Goal: Transaction & Acquisition: Purchase product/service

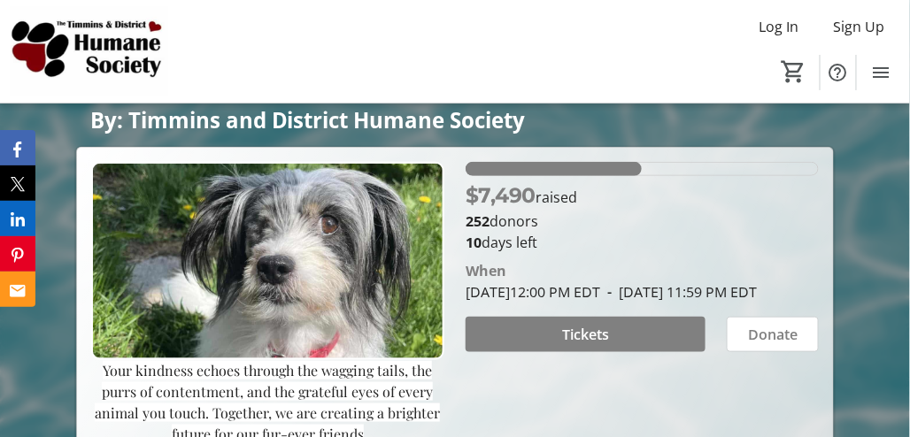
scroll to position [256, 0]
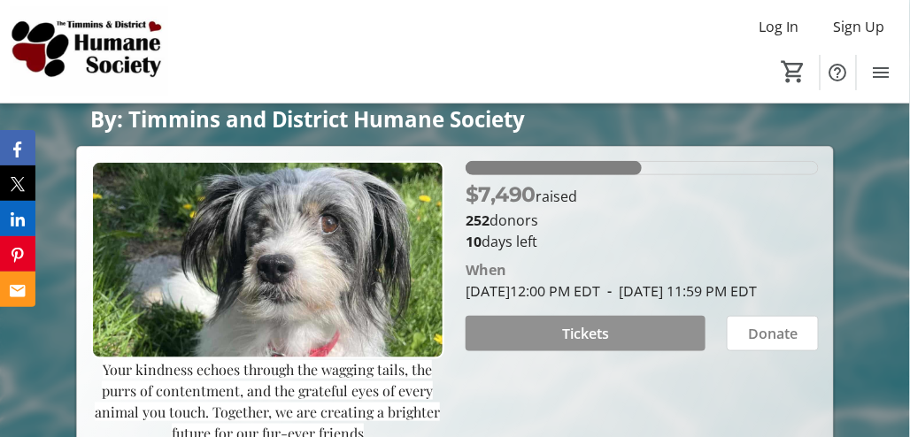
click at [576, 344] on span "Tickets" at bounding box center [585, 333] width 47 height 21
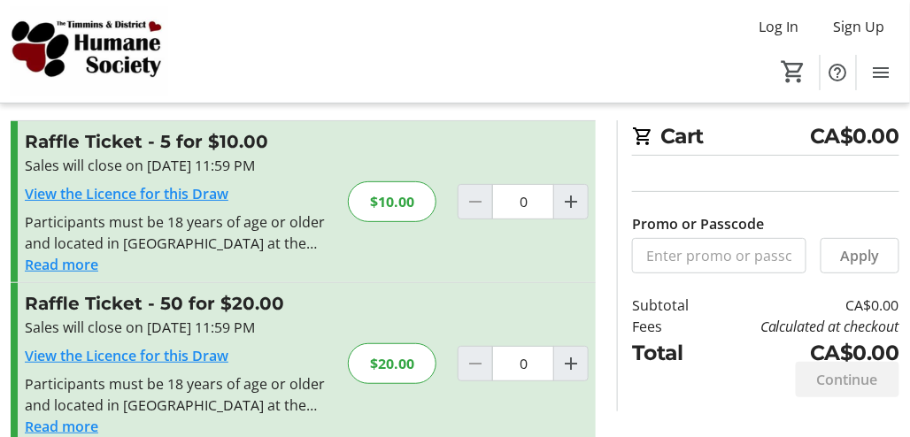
scroll to position [25, 0]
click at [574, 356] on mat-icon "Increment by one" at bounding box center [570, 364] width 21 height 21
type input "1"
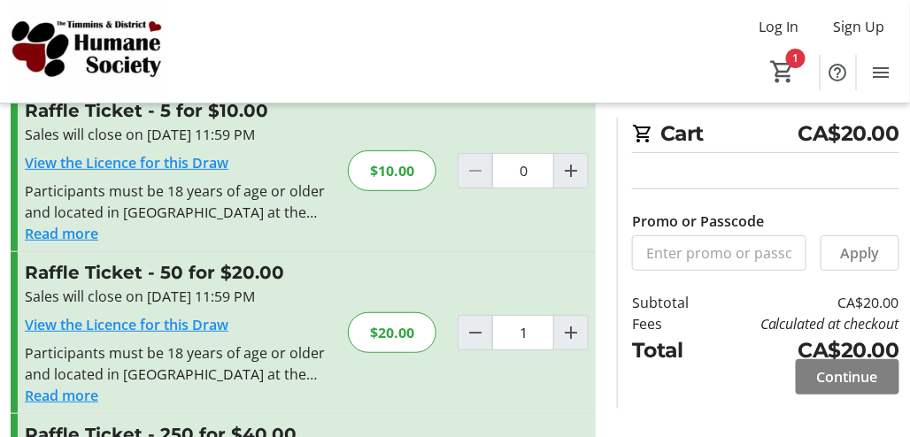
scroll to position [58, 0]
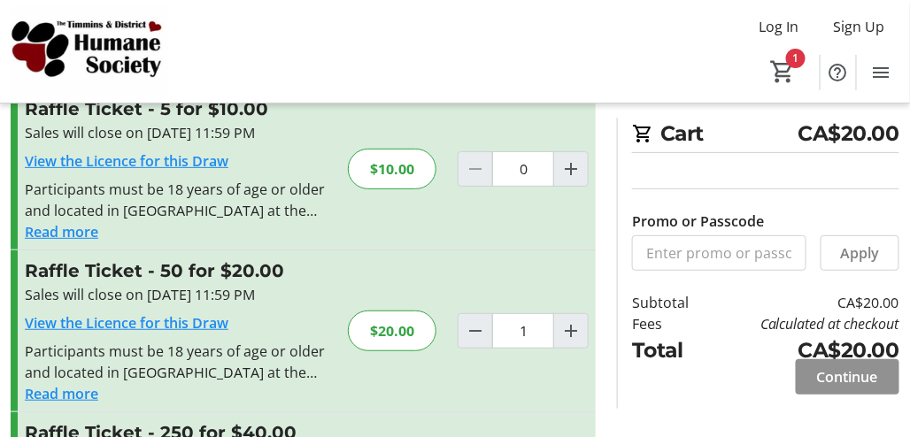
click at [828, 365] on span at bounding box center [848, 377] width 104 height 42
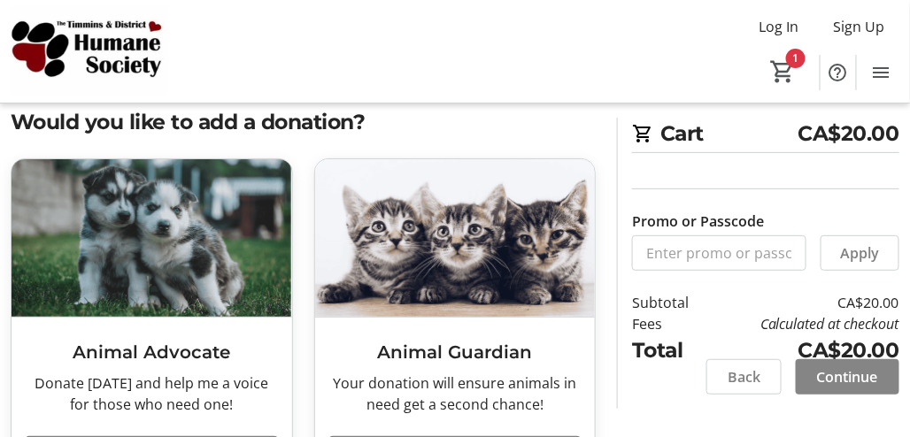
scroll to position [41, 0]
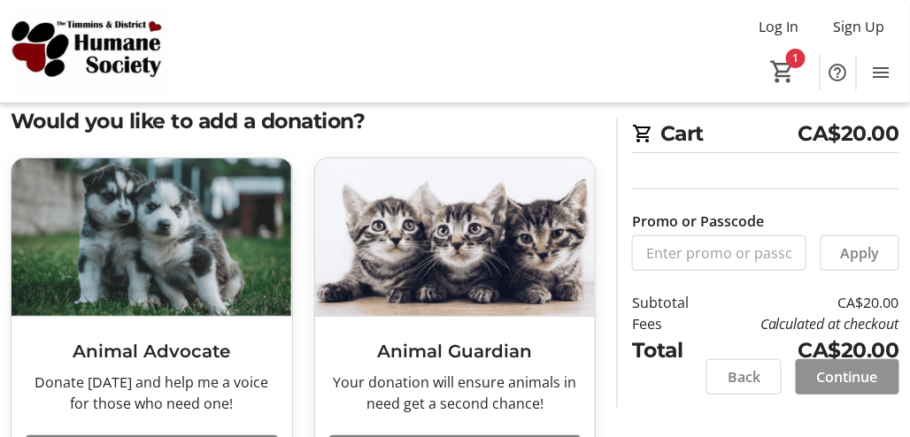
click at [866, 380] on span "Continue" at bounding box center [847, 376] width 61 height 21
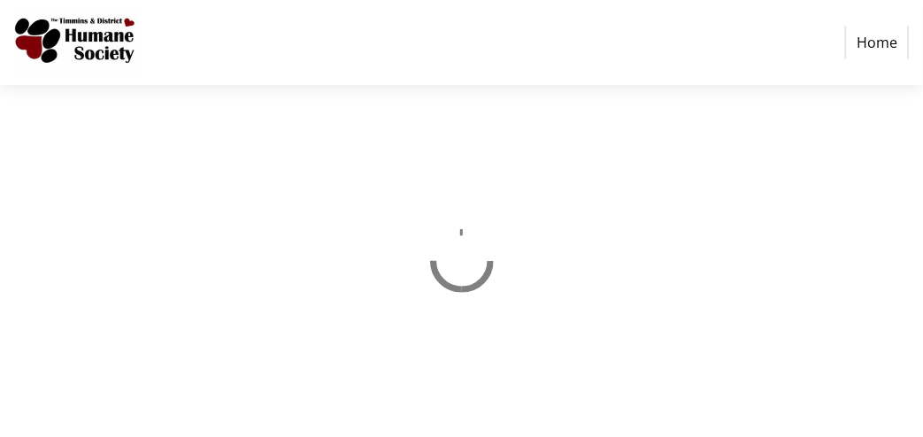
select select "CA"
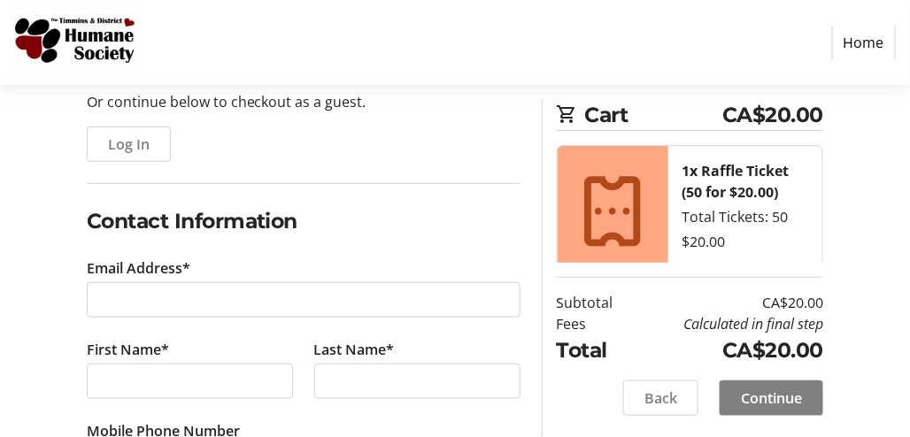
scroll to position [185, 0]
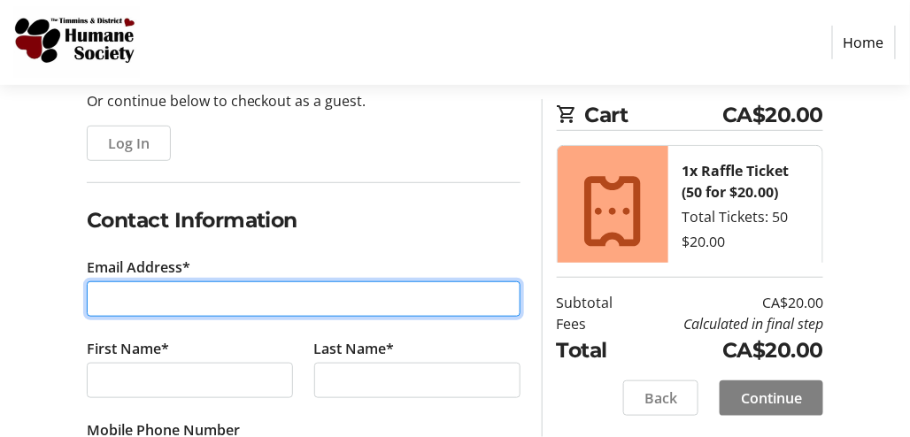
click at [196, 296] on input "Email Address*" at bounding box center [304, 298] width 434 height 35
type input "[EMAIL_ADDRESS][DOMAIN_NAME]"
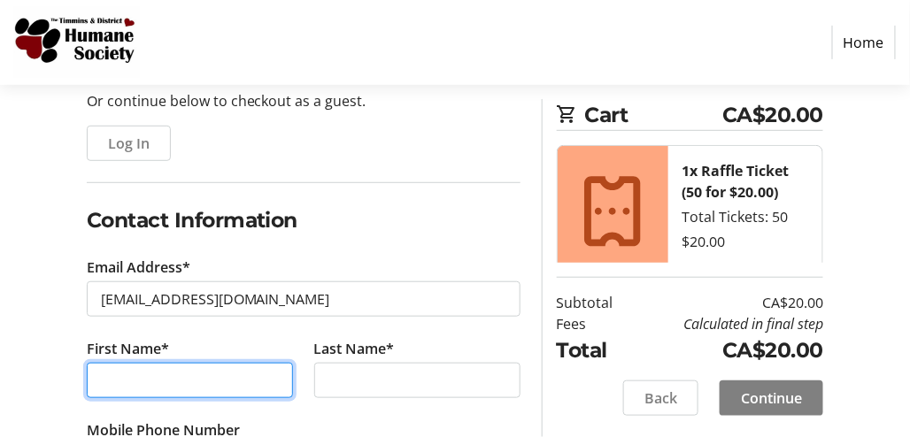
type input "[PERSON_NAME]"
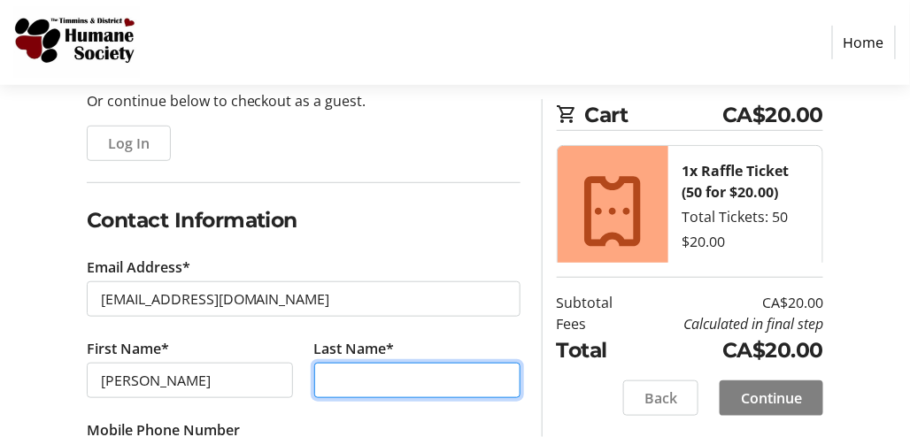
type input "[PERSON_NAME]"
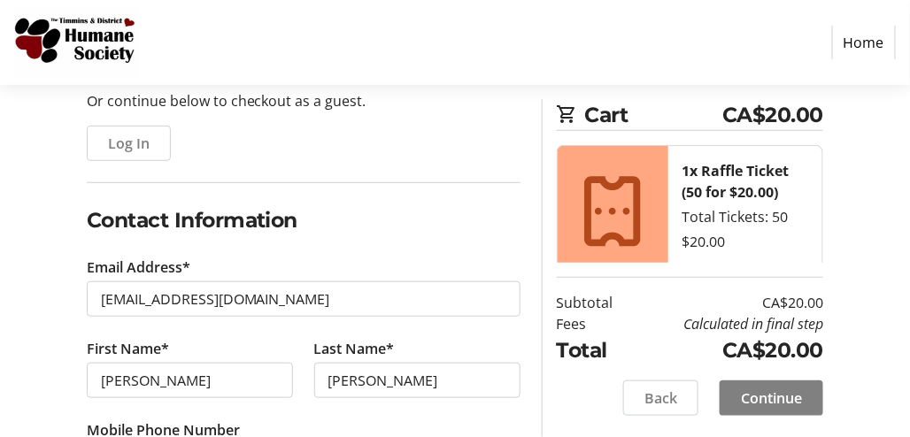
type input "[PHONE_NUMBER]"
type input "personal only na"
type input "[STREET_ADDRESS]"
type input "PO box 161"
type input "Foleyet [GEOGRAPHIC_DATA]"
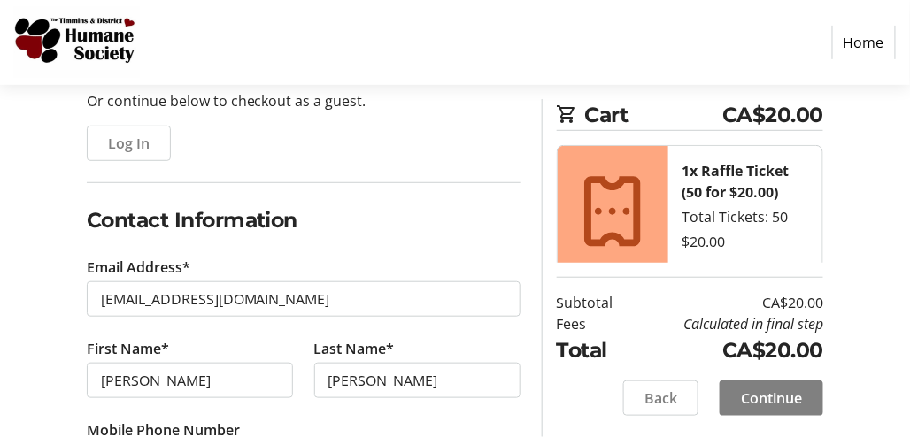
select select "ON"
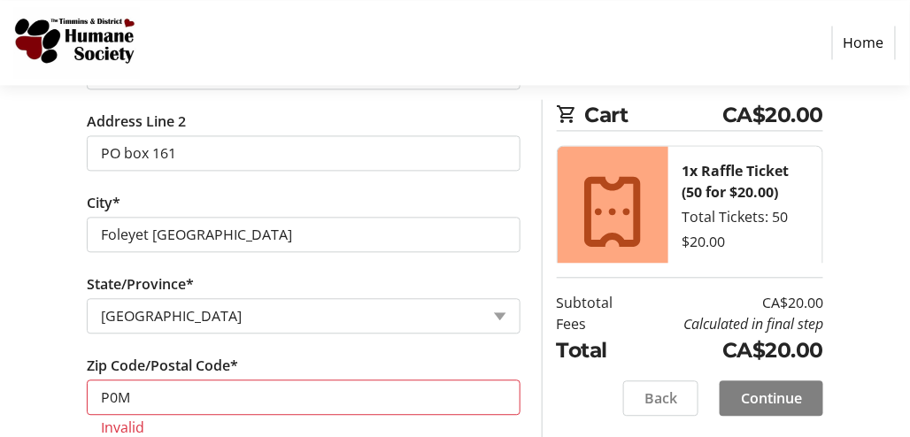
scroll to position [827, 0]
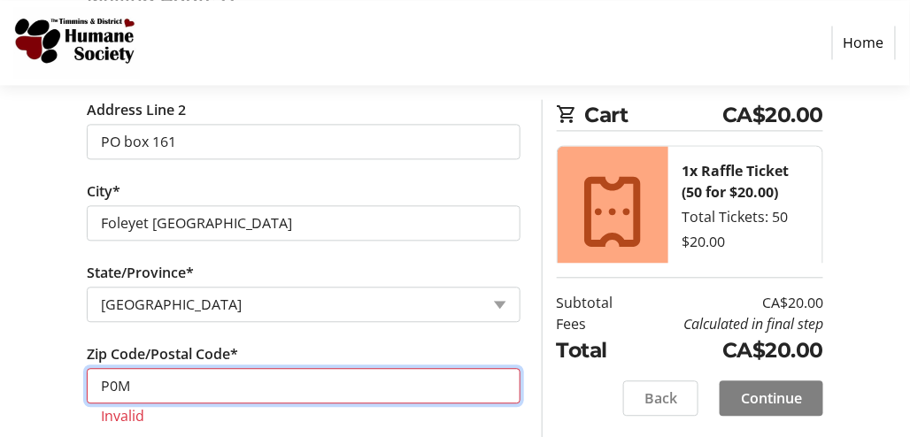
click at [136, 384] on input "P0M" at bounding box center [304, 385] width 434 height 35
type input "P0M 1T0"
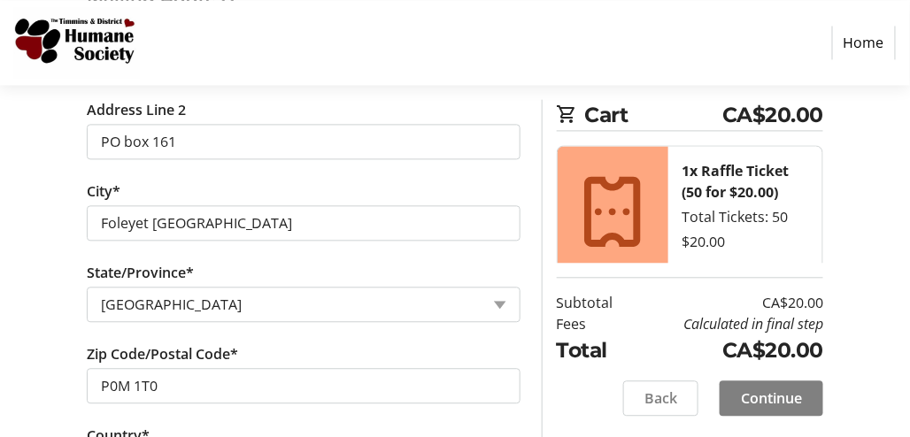
click at [150, 250] on tr-form-field "City* [GEOGRAPHIC_DATA] [GEOGRAPHIC_DATA]" at bounding box center [303, 221] width 455 height 81
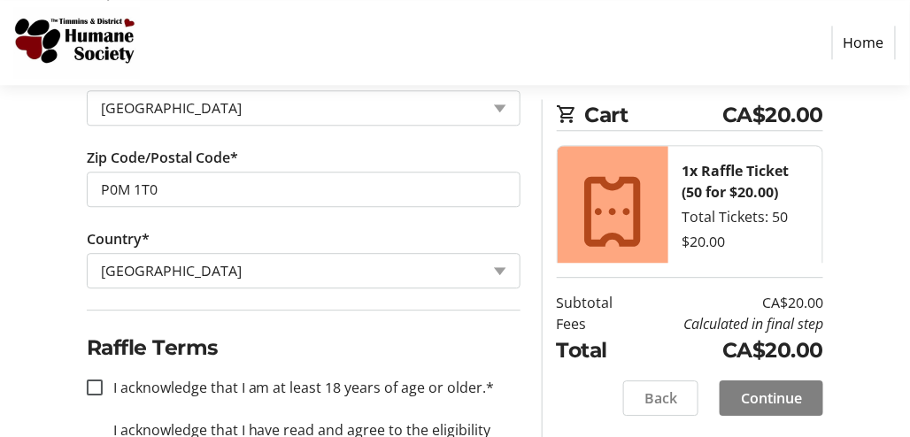
scroll to position [1025, 0]
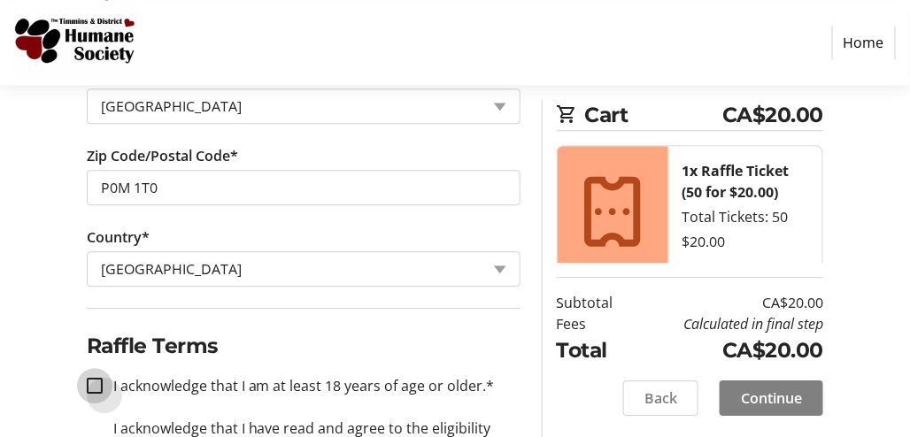
click at [94, 378] on input "I acknowledge that I am at least 18 years of age or older.*" at bounding box center [95, 386] width 16 height 16
checkbox input "true"
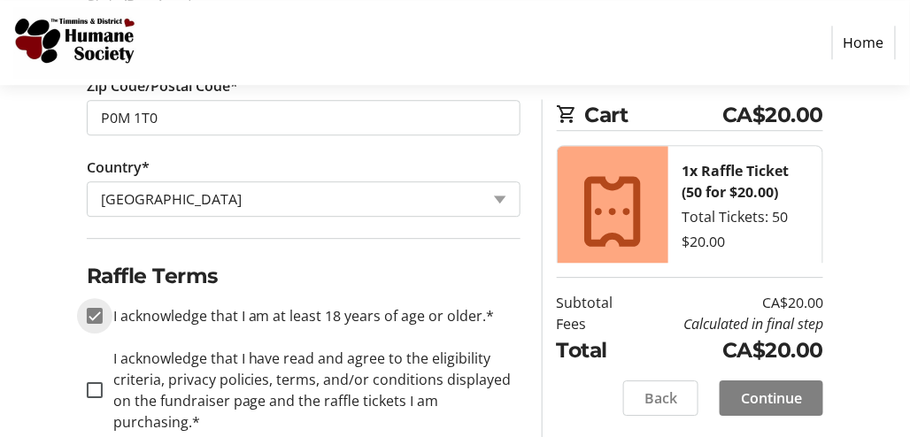
scroll to position [1124, 0]
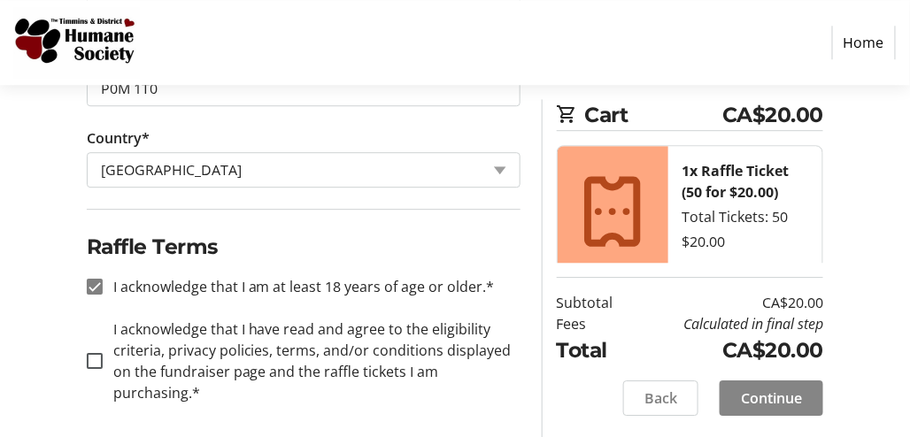
click at [750, 402] on span "Continue" at bounding box center [771, 398] width 61 height 21
click at [758, 392] on span "Continue" at bounding box center [771, 398] width 61 height 21
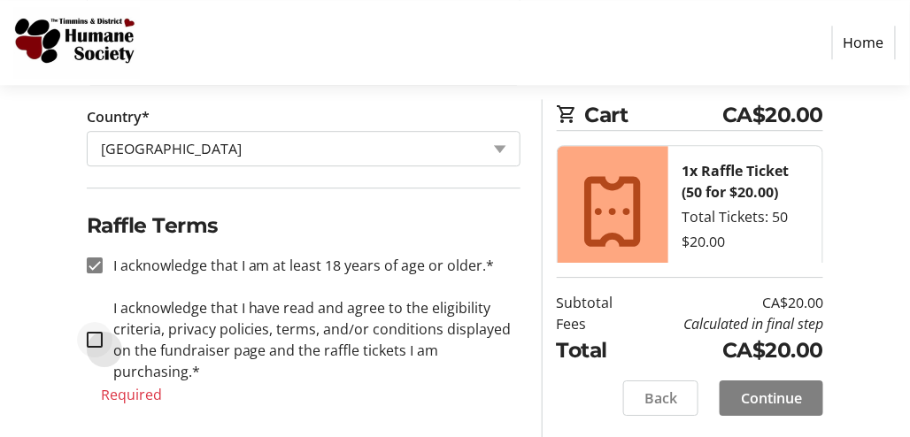
click at [91, 320] on div at bounding box center [94, 340] width 42 height 42
checkbox input "true"
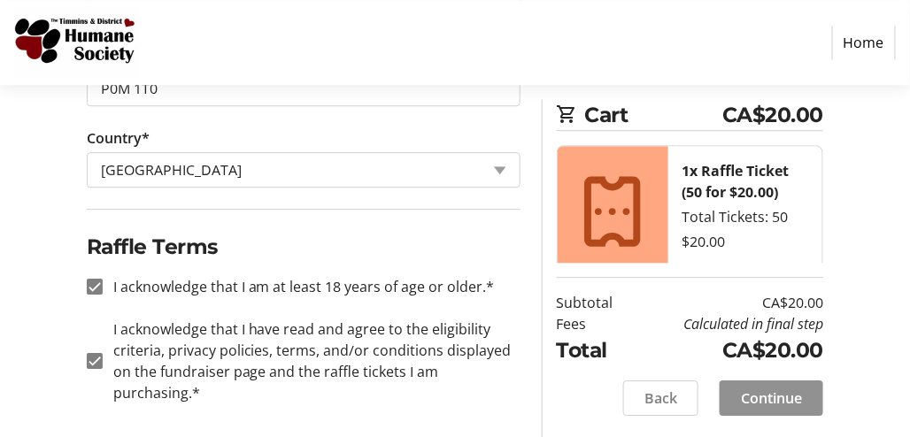
click at [732, 390] on span at bounding box center [772, 398] width 104 height 42
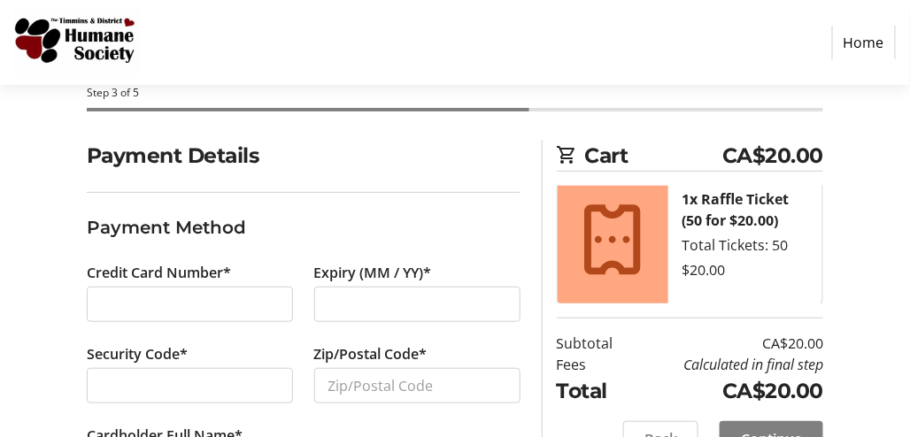
scroll to position [96, 0]
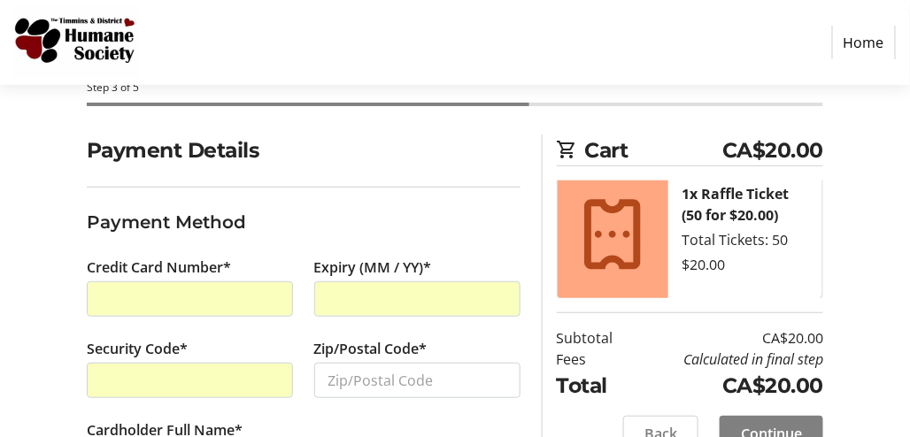
click at [197, 136] on h2 "Payment Details" at bounding box center [304, 150] width 434 height 31
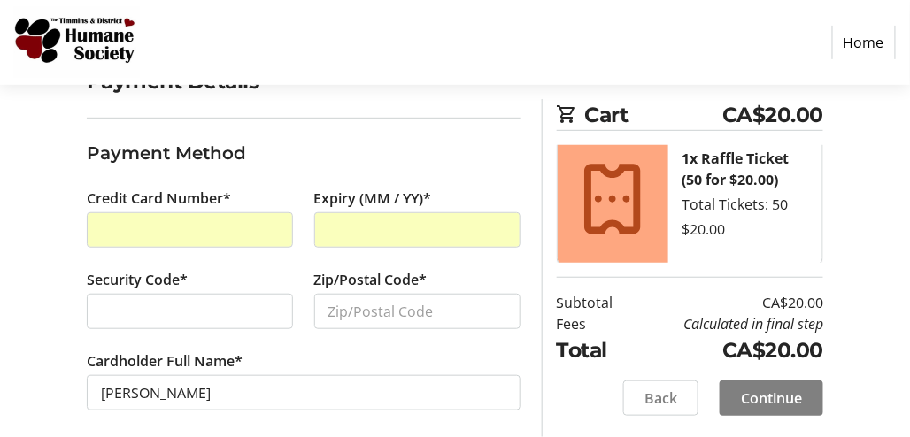
scroll to position [164, 0]
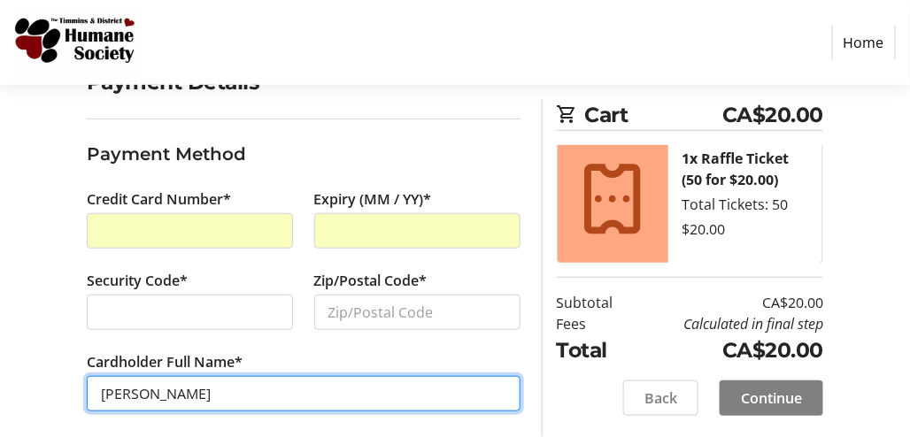
drag, startPoint x: 481, startPoint y: 374, endPoint x: 483, endPoint y: 334, distance: 40.8
click at [483, 334] on div "Credit Card Number* Expiry (MM / YY)* Security Code* Zip/Postal Code* Cardholde…" at bounding box center [303, 311] width 455 height 244
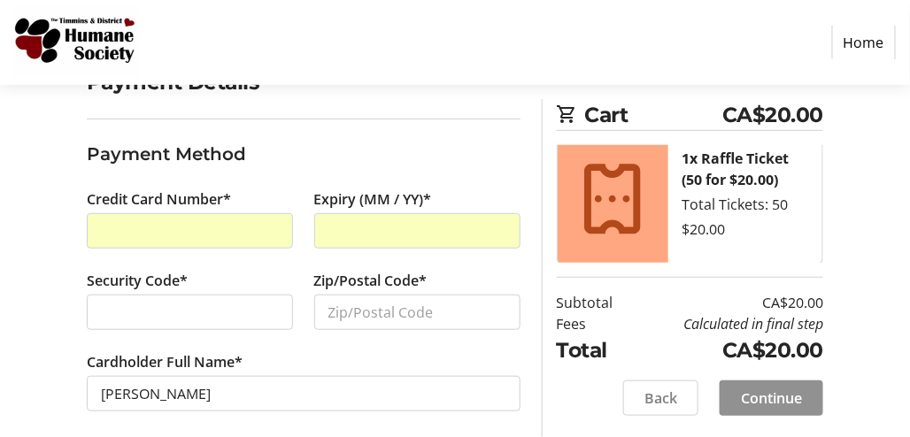
click at [755, 391] on span "Continue" at bounding box center [771, 398] width 61 height 21
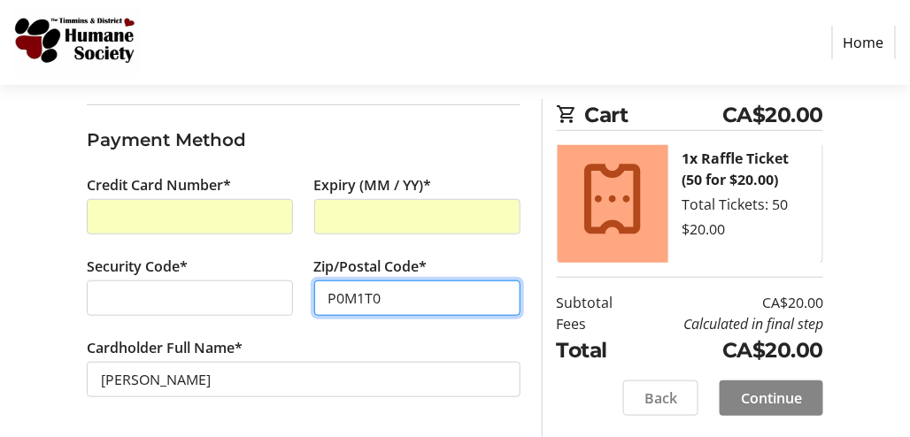
type input "P0M1T0"
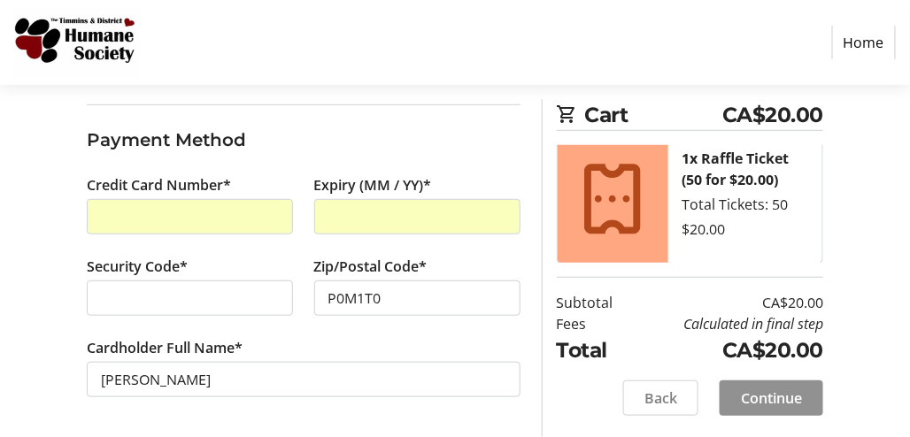
click at [799, 398] on span "Continue" at bounding box center [771, 398] width 61 height 21
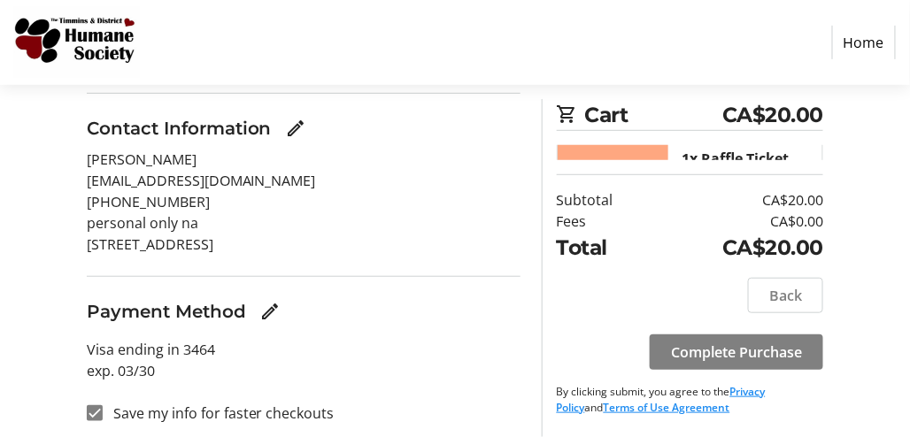
scroll to position [197, 0]
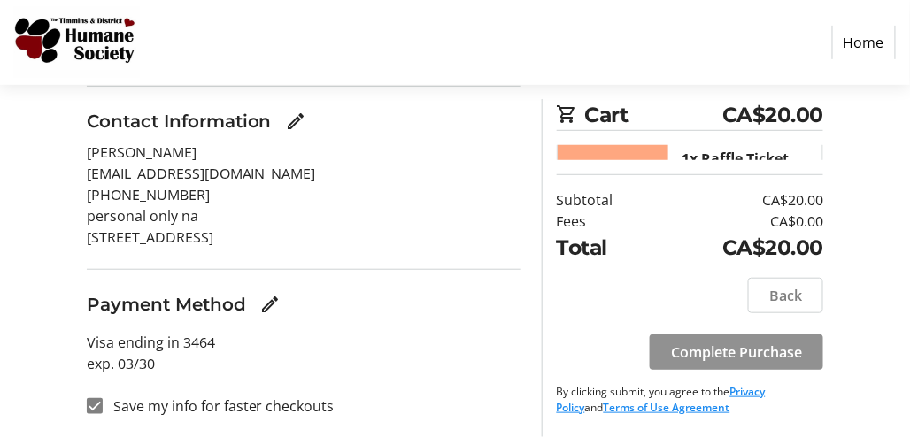
click at [752, 351] on span "Complete Purchase" at bounding box center [736, 352] width 131 height 21
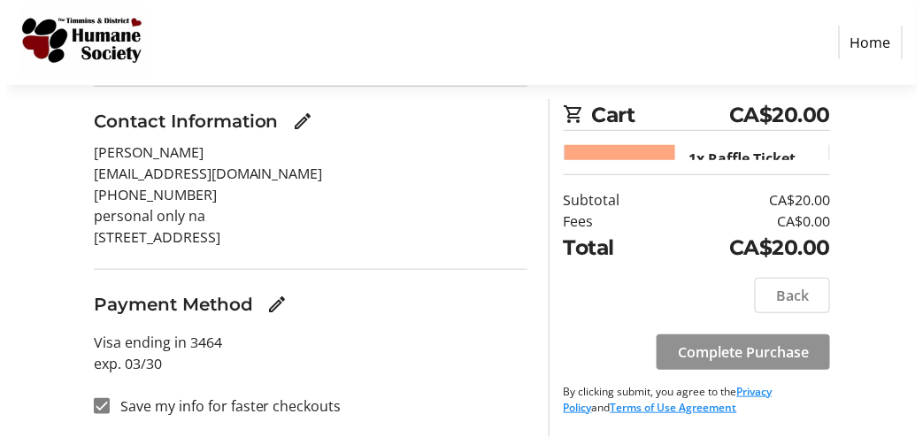
scroll to position [0, 0]
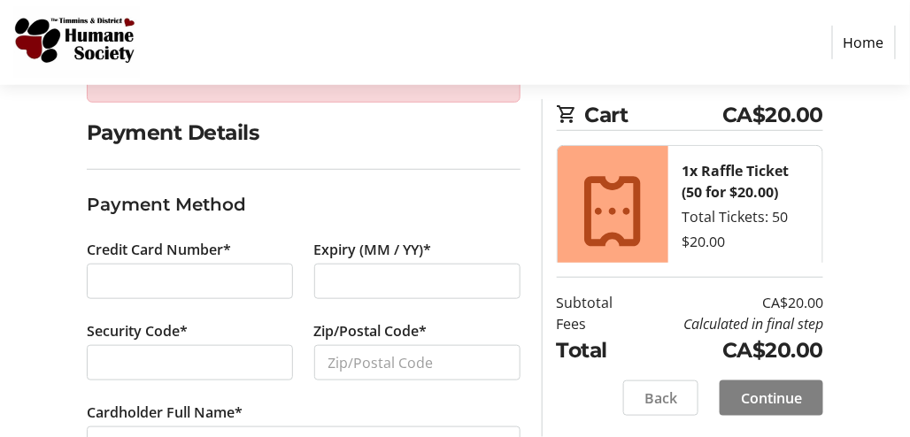
click at [257, 266] on div at bounding box center [190, 281] width 206 height 35
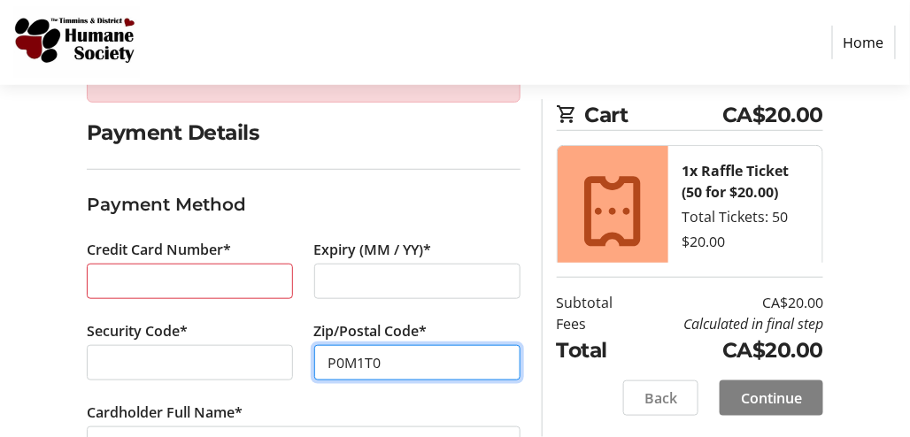
type input "P0M1T0"
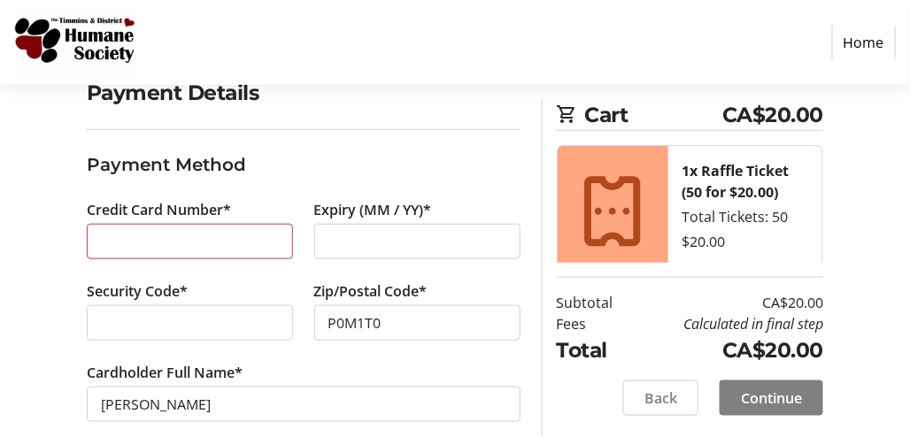
scroll to position [290, 0]
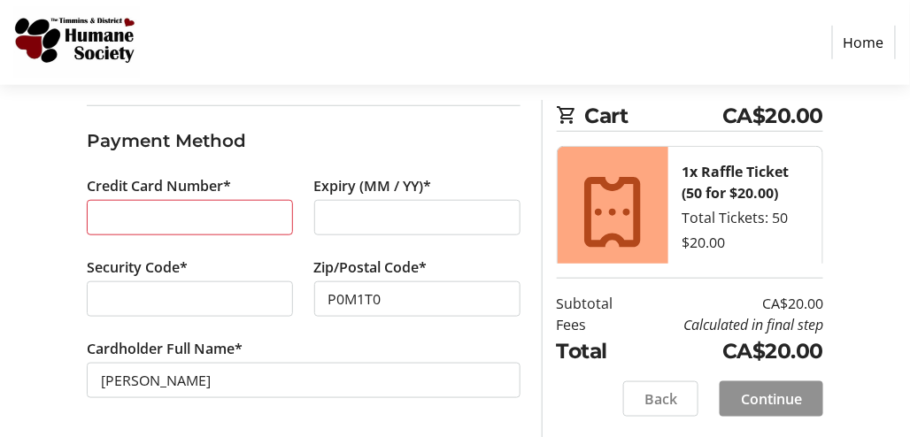
click at [761, 391] on span "Continue" at bounding box center [771, 398] width 61 height 21
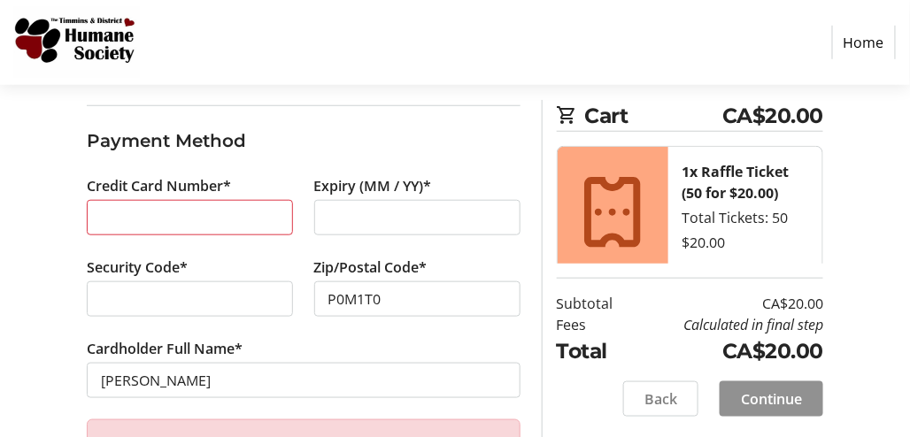
click at [761, 391] on span "Continue" at bounding box center [771, 398] width 61 height 21
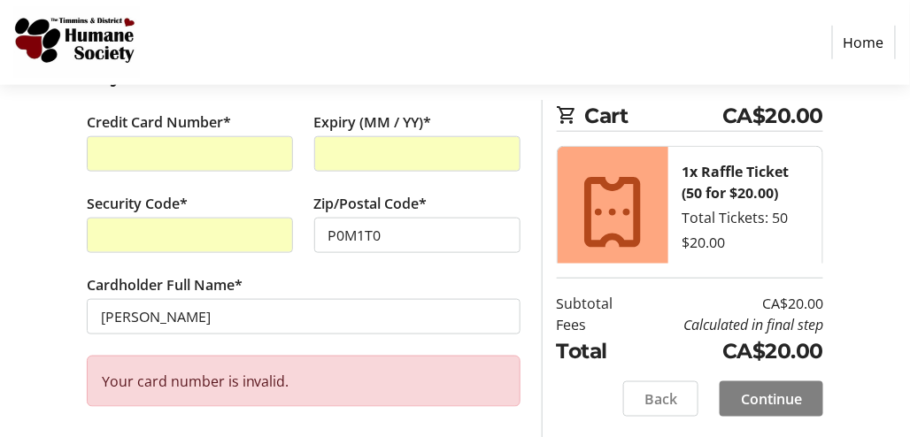
scroll to position [355, 0]
click at [752, 404] on span "Continue" at bounding box center [771, 398] width 61 height 21
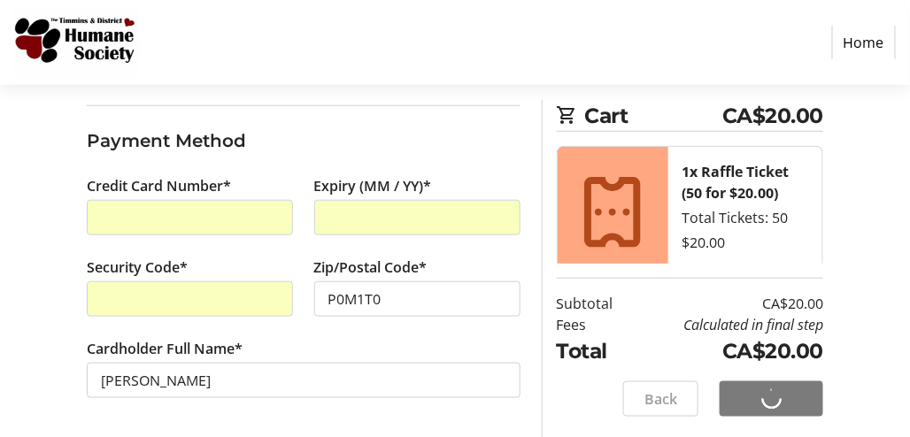
scroll to position [178, 0]
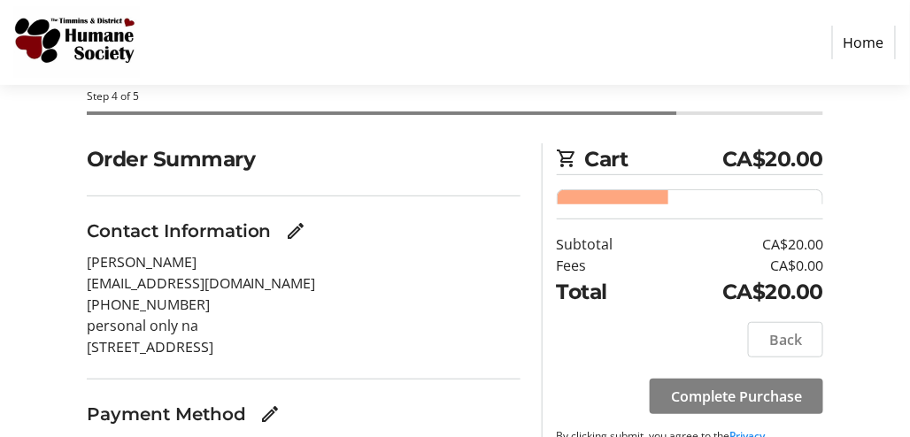
scroll to position [104, 0]
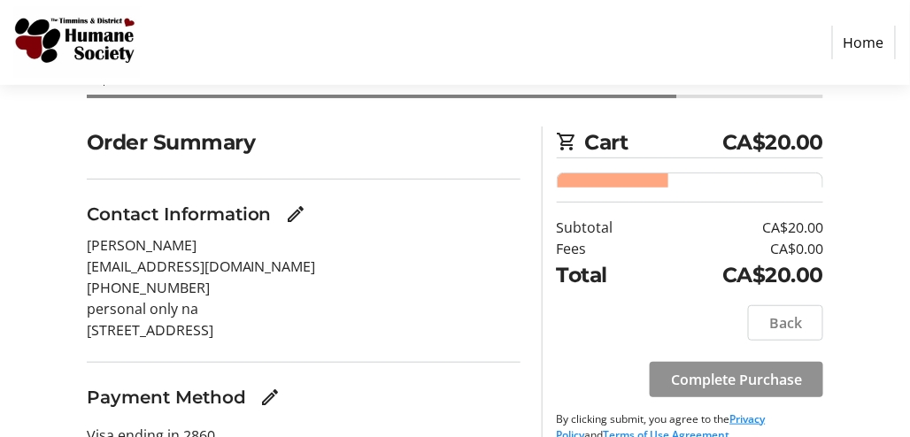
click at [750, 378] on span "Complete Purchase" at bounding box center [736, 379] width 131 height 21
